Goal: Task Accomplishment & Management: Use online tool/utility

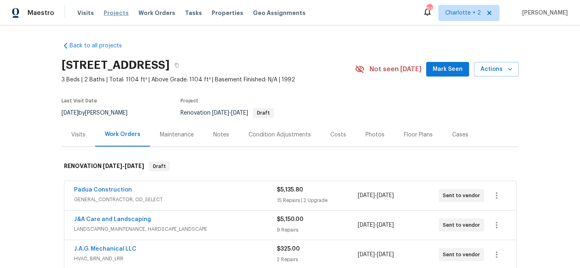
click at [110, 15] on span "Projects" at bounding box center [116, 13] width 25 height 8
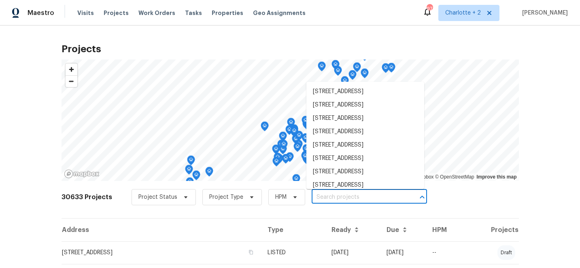
click at [323, 196] on input "text" at bounding box center [357, 197] width 93 height 13
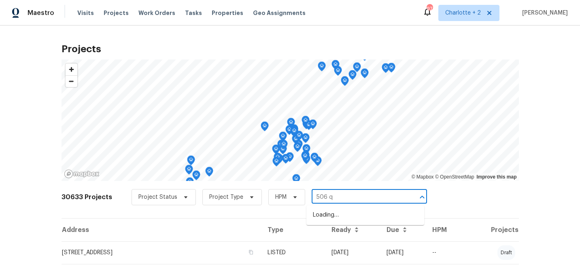
type input "506 qu"
click at [331, 213] on li "[STREET_ADDRESS]" at bounding box center [365, 214] width 118 height 13
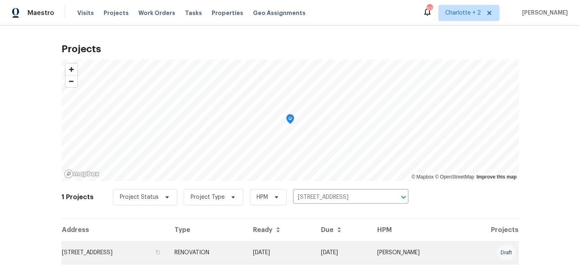
click at [246, 253] on td "RENOVATION" at bounding box center [207, 252] width 78 height 23
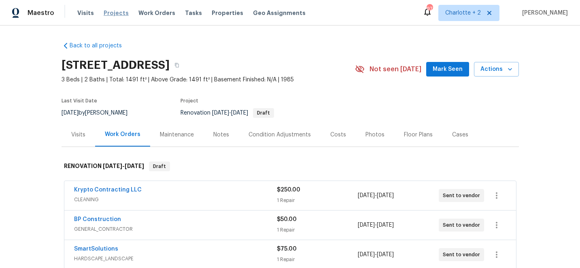
click at [114, 13] on span "Projects" at bounding box center [116, 13] width 25 height 8
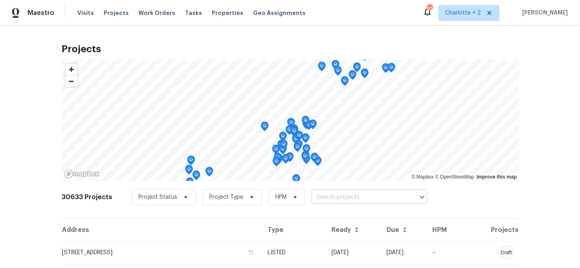
click at [330, 196] on input "text" at bounding box center [357, 197] width 93 height 13
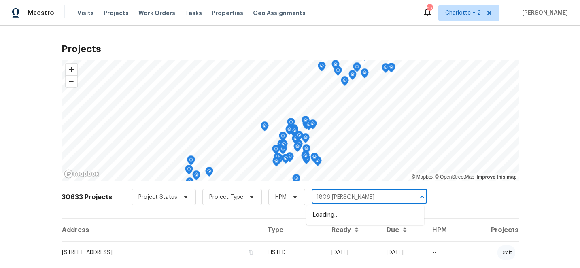
type input "1806 glens"
click at [346, 215] on li "[STREET_ADDRESS]" at bounding box center [365, 214] width 118 height 13
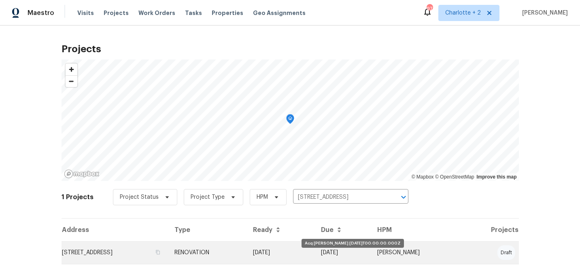
click at [314, 252] on td "[DATE]" at bounding box center [280, 252] width 68 height 23
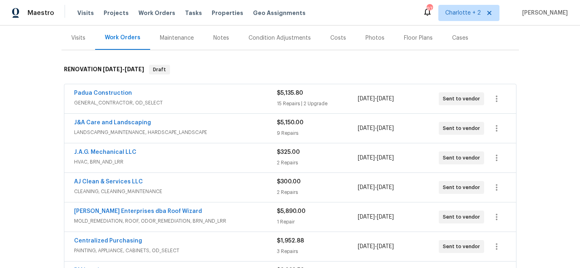
scroll to position [97, 0]
click at [85, 92] on link "Padua Construction" at bounding box center [103, 92] width 58 height 6
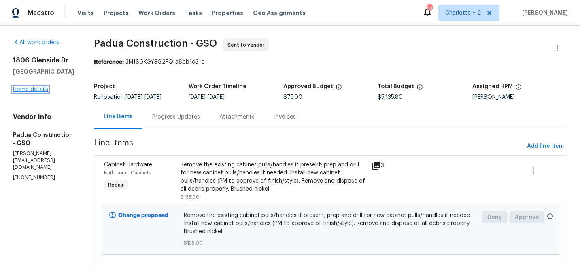
click at [38, 92] on link "Home details" at bounding box center [30, 90] width 35 height 6
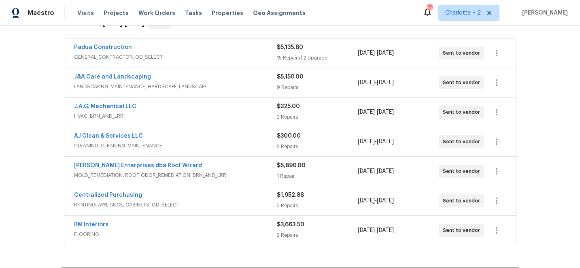
scroll to position [142, 0]
click at [114, 76] on link "J&A Care and Landscaping" at bounding box center [112, 77] width 77 height 6
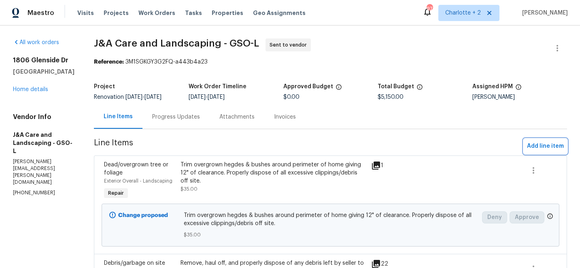
click at [552, 149] on span "Add line item" at bounding box center [545, 146] width 37 height 10
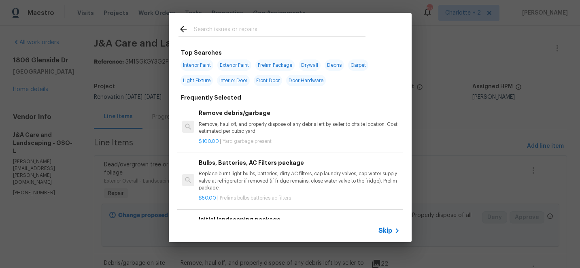
click at [222, 29] on input "text" at bounding box center [280, 30] width 172 height 12
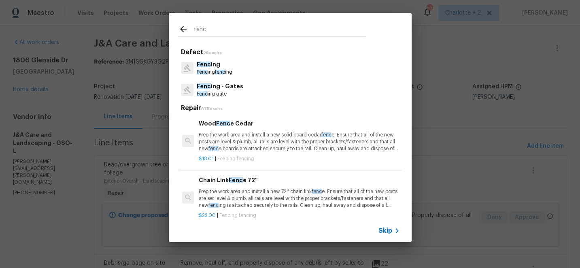
type input "fenc"
click at [210, 72] on p "Fenc ing fenc ing" at bounding box center [215, 72] width 36 height 7
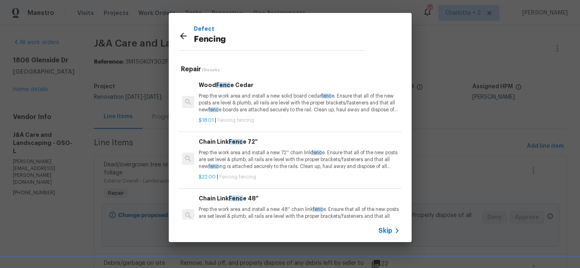
click at [248, 106] on p "Prep the work area and install a new solid board cedar fenc e. Ensure that all …" at bounding box center [299, 103] width 201 height 21
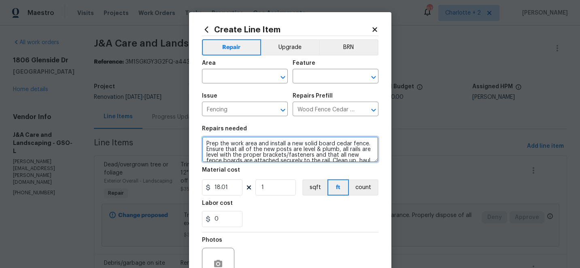
scroll to position [11, 0]
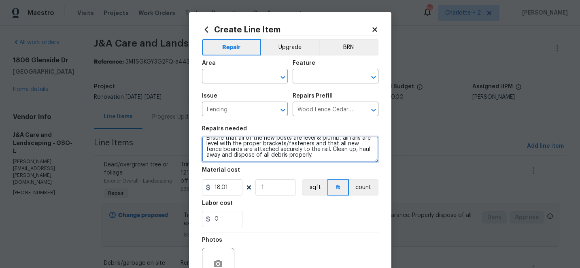
drag, startPoint x: 205, startPoint y: 141, endPoint x: 265, endPoint y: 175, distance: 68.8
click at [265, 175] on section "Repairs needed Prep the work area and install a new solid board cedar fence. En…" at bounding box center [290, 176] width 176 height 111
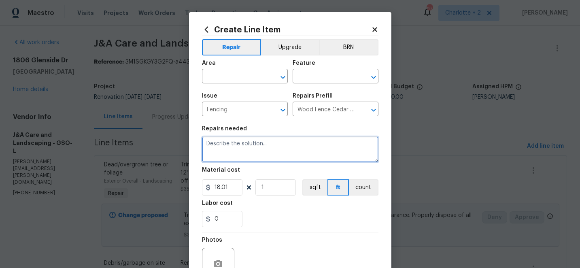
scroll to position [0, 0]
type textarea "Please get a survey to mark property lines then quote for a wooden privacy fenc…"
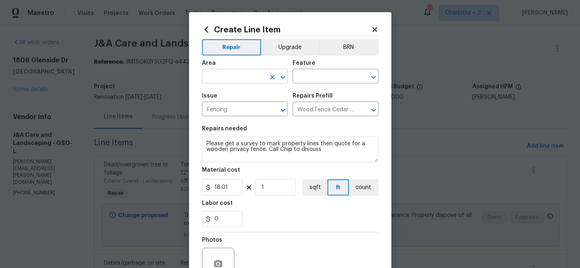
click at [237, 74] on input "text" at bounding box center [233, 77] width 63 height 13
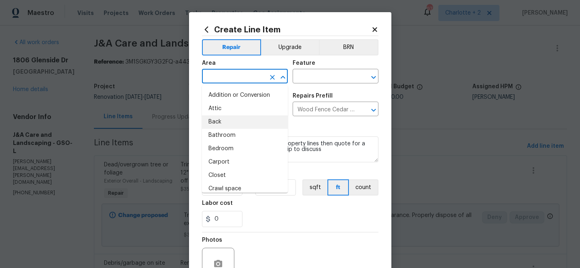
click at [213, 121] on li "Back" at bounding box center [245, 121] width 86 height 13
type input "Back"
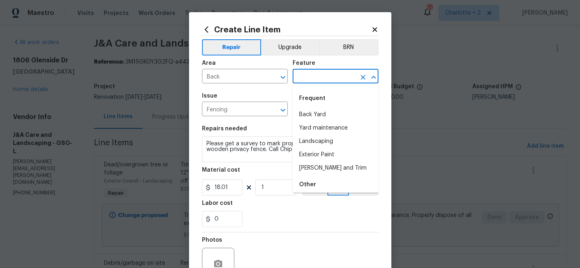
click at [328, 76] on input "text" at bounding box center [323, 77] width 63 height 13
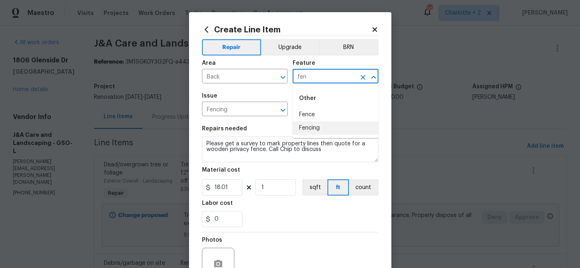
click at [308, 128] on li "Fencing" at bounding box center [335, 127] width 86 height 13
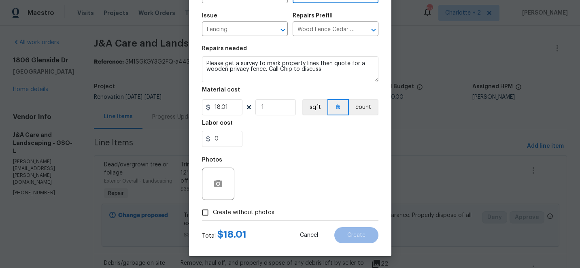
scroll to position [81, 0]
type input "Fencing"
click at [235, 108] on input "18.01" at bounding box center [222, 107] width 40 height 16
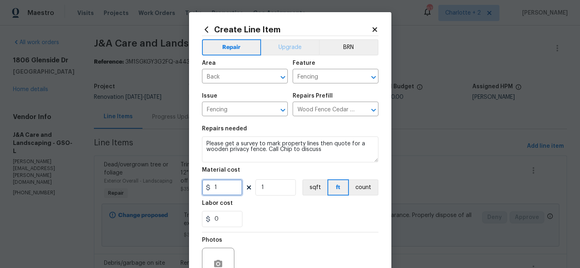
type input "1"
click at [291, 50] on button "Upgrade" at bounding box center [290, 47] width 58 height 16
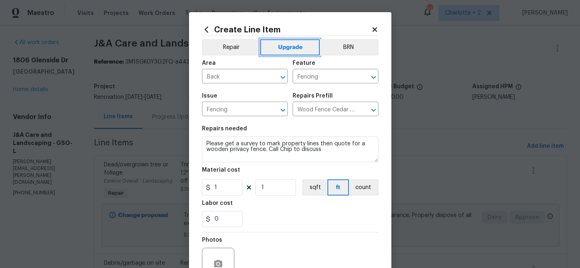
scroll to position [81, 0]
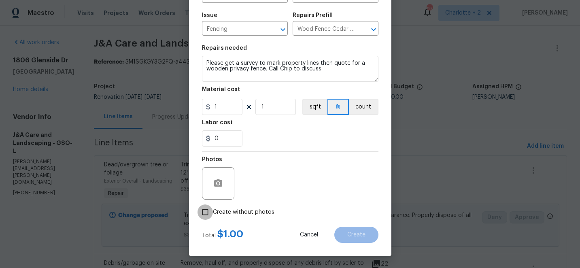
click at [203, 211] on input "Create without photos" at bounding box center [204, 211] width 15 height 15
checkbox input "true"
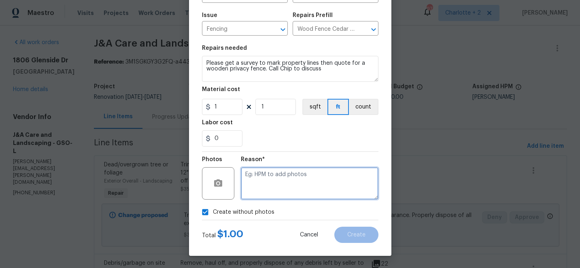
click at [328, 181] on textarea at bounding box center [310, 183] width 138 height 32
type textarea "edit"
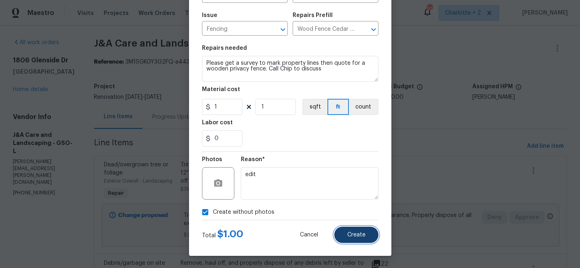
click at [360, 236] on span "Create" at bounding box center [356, 235] width 18 height 6
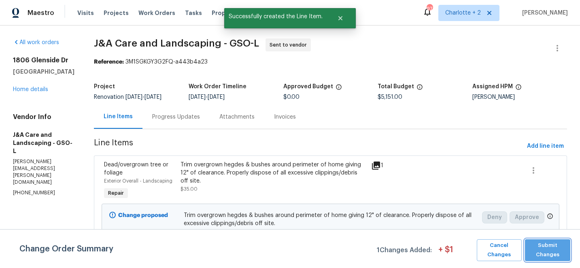
click at [547, 251] on span "Submit Changes" at bounding box center [547, 250] width 37 height 19
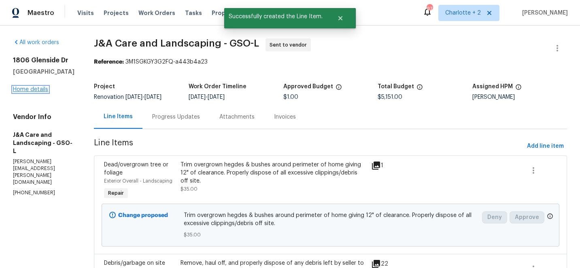
click at [34, 90] on link "Home details" at bounding box center [30, 90] width 35 height 6
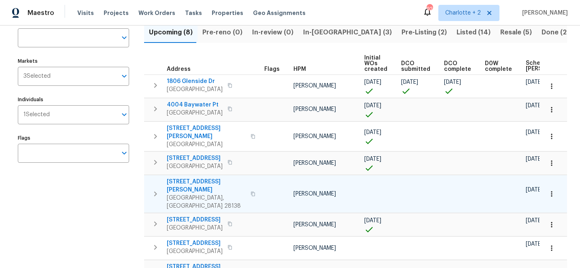
scroll to position [89, 0]
